Goal: Task Accomplishment & Management: Use online tool/utility

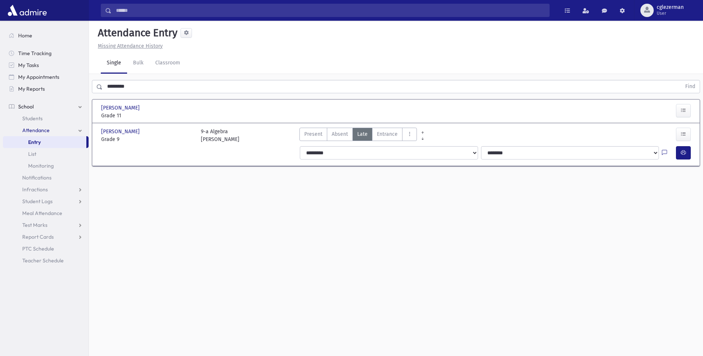
scroll to position [15, 0]
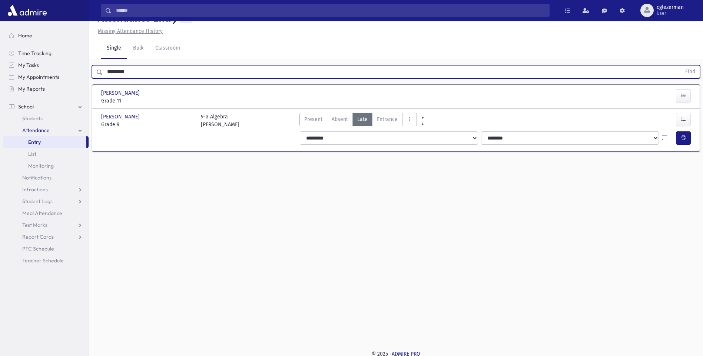
drag, startPoint x: 106, startPoint y: 69, endPoint x: 159, endPoint y: 62, distance: 53.6
click at [159, 62] on div "********* Find" at bounding box center [396, 70] width 614 height 22
type input "*******"
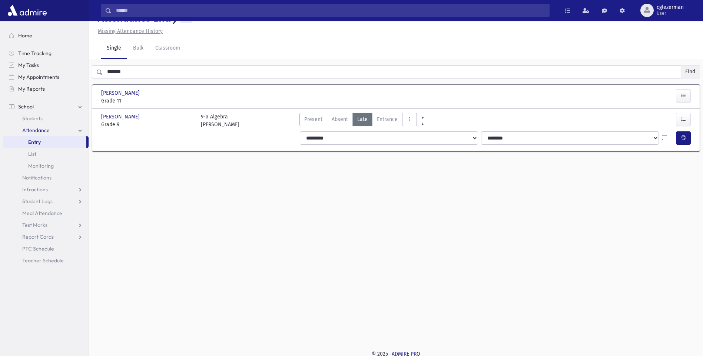
click at [686, 70] on button "Find" at bounding box center [690, 72] width 19 height 13
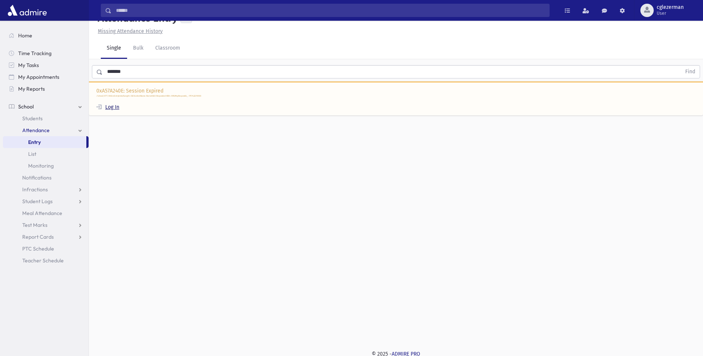
click at [119, 106] on link "Log In" at bounding box center [107, 107] width 23 height 6
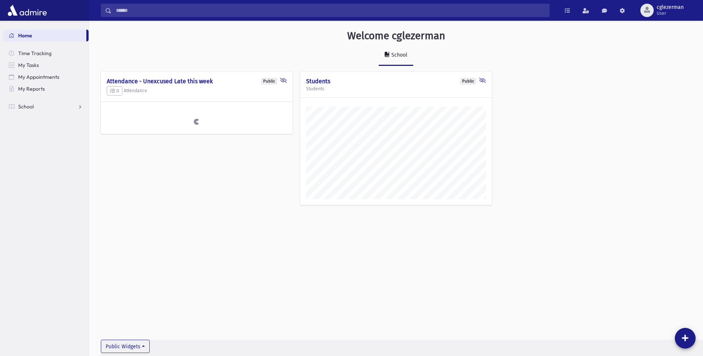
scroll to position [352, 614]
click at [81, 107] on link "School" at bounding box center [46, 107] width 86 height 12
click at [79, 129] on link "Attendance" at bounding box center [46, 131] width 86 height 12
click at [36, 140] on span "Entry" at bounding box center [34, 142] width 13 height 7
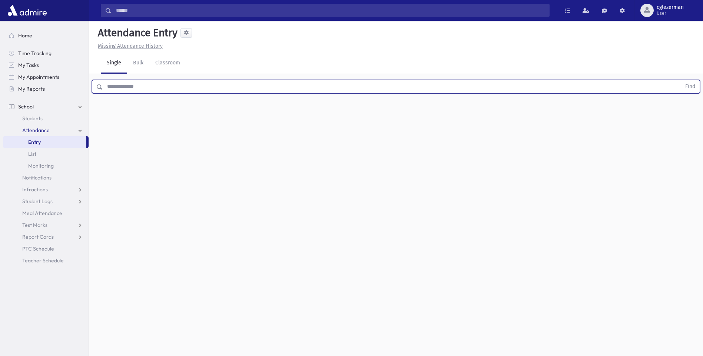
click at [107, 86] on input "text" at bounding box center [392, 86] width 578 height 13
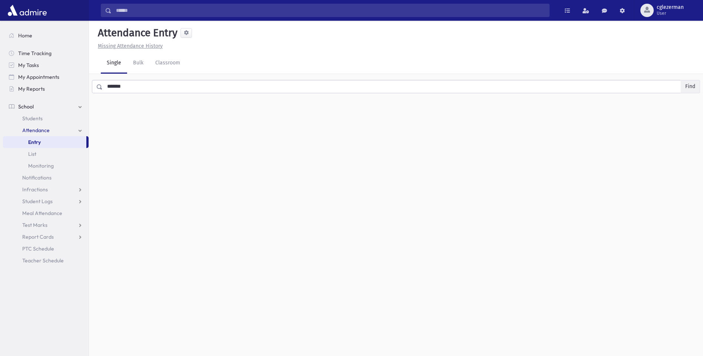
click at [689, 87] on button "Find" at bounding box center [690, 86] width 19 height 13
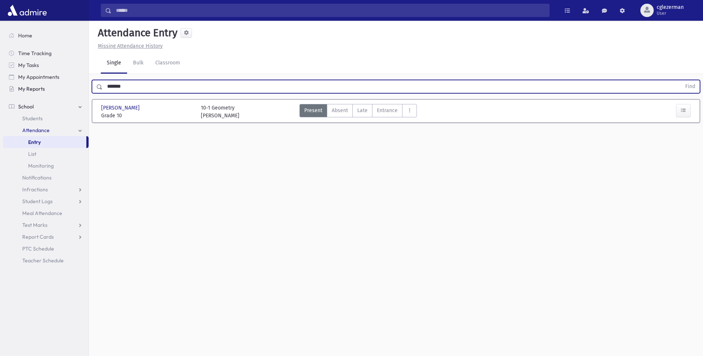
drag, startPoint x: 126, startPoint y: 84, endPoint x: 84, endPoint y: 84, distance: 42.2
click at [85, 84] on div "Search Results Students" at bounding box center [351, 186] width 703 height 373
type input "******"
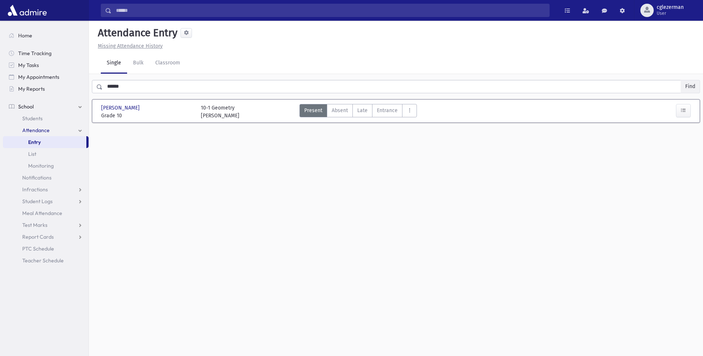
click at [691, 86] on button "Find" at bounding box center [690, 86] width 19 height 13
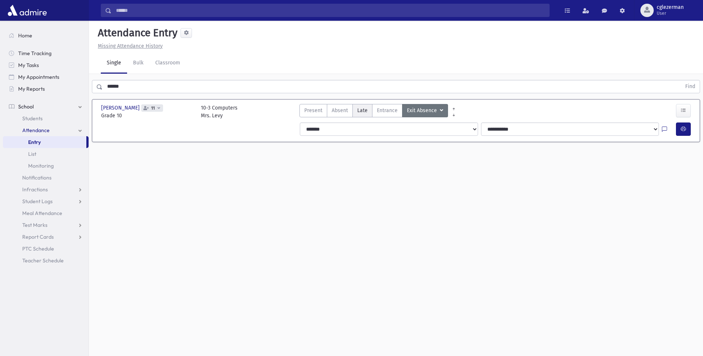
click at [364, 108] on span "Late" at bounding box center [362, 111] width 10 height 8
click at [681, 128] on icon "button" at bounding box center [683, 129] width 5 height 6
